Goal: Task Accomplishment & Management: Use online tool/utility

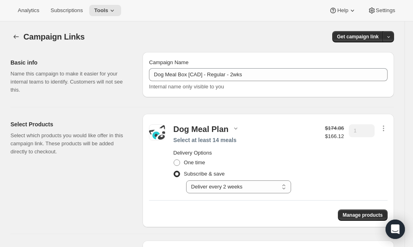
select select "gid://shopify/SellingPlan/1214611504"
click at [81, 10] on span "Subscriptions" at bounding box center [66, 10] width 32 height 6
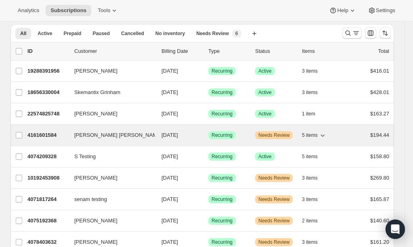
scroll to position [28, 0]
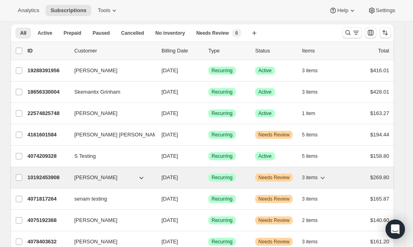
click at [54, 178] on p "10192453908" at bounding box center [47, 177] width 40 height 8
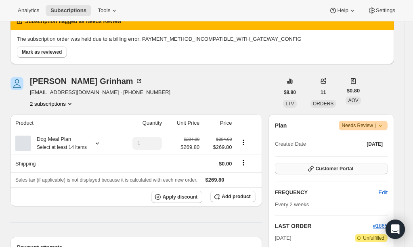
scroll to position [56, 0]
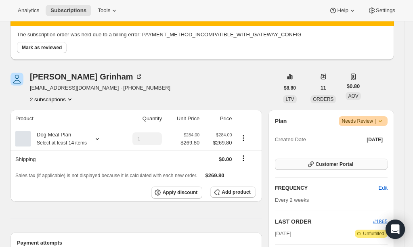
click at [337, 165] on span "Customer Portal" at bounding box center [335, 164] width 38 height 6
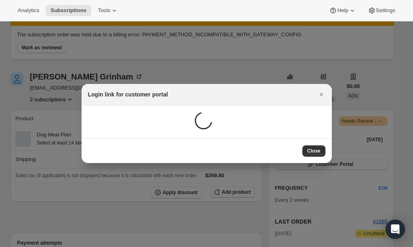
click at [336, 165] on div at bounding box center [206, 123] width 413 height 247
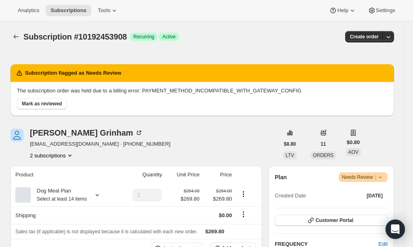
scroll to position [56, 0]
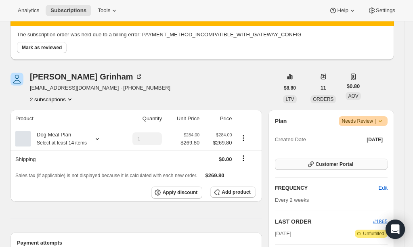
click at [317, 163] on span "Customer Portal" at bounding box center [335, 164] width 38 height 6
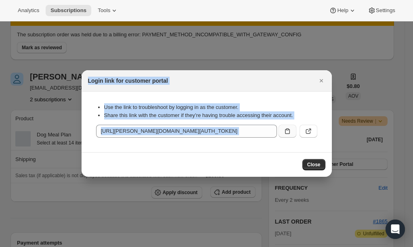
click at [286, 133] on icon ":rbg:" at bounding box center [287, 131] width 8 height 8
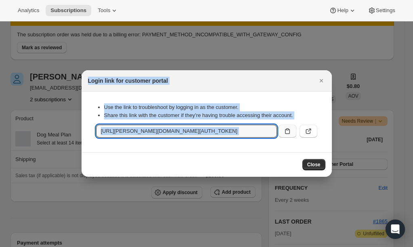
copy div "Login link for customer portal Close"
